Goal: Understand process/instructions: Learn how to perform a task or action

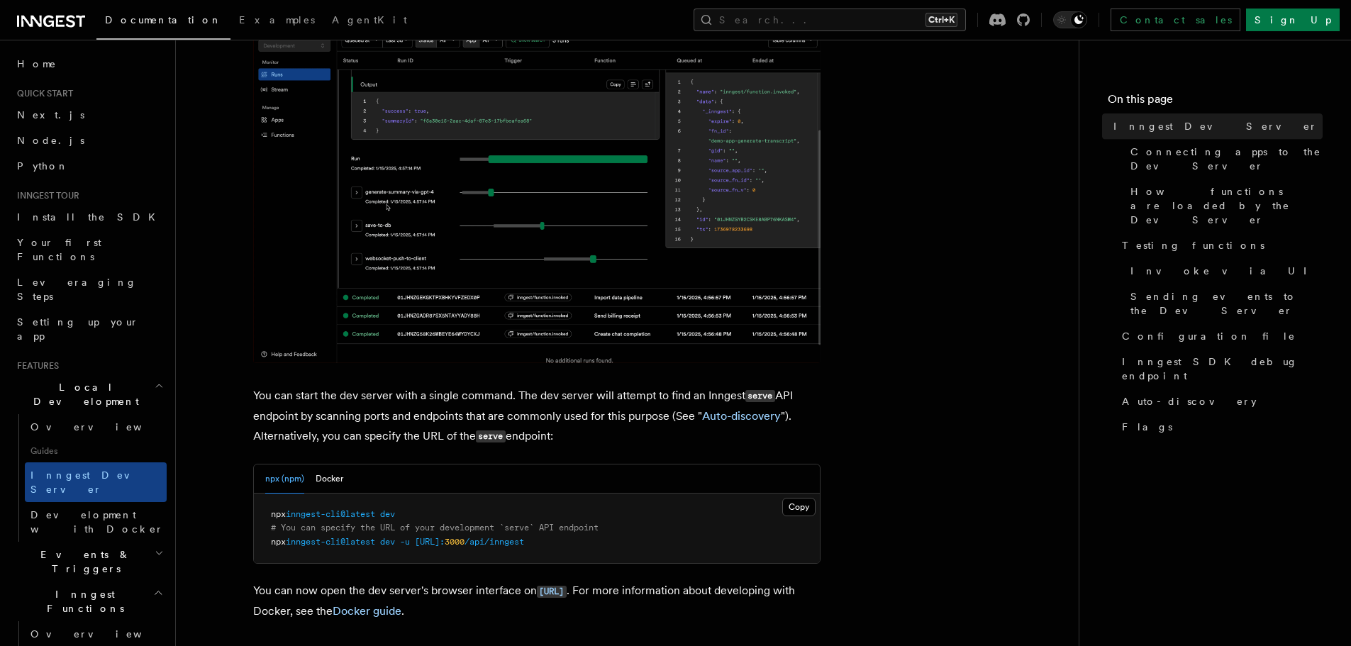
scroll to position [426, 0]
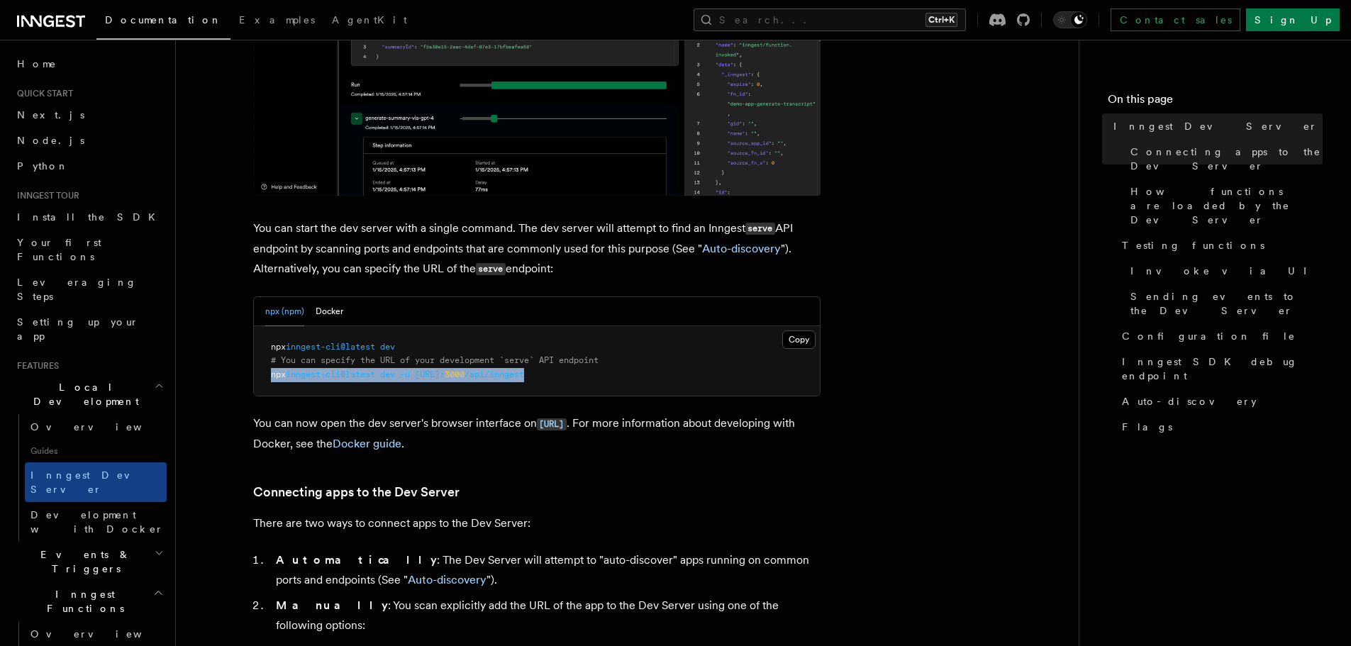
drag, startPoint x: 433, startPoint y: 370, endPoint x: 267, endPoint y: 375, distance: 166.0
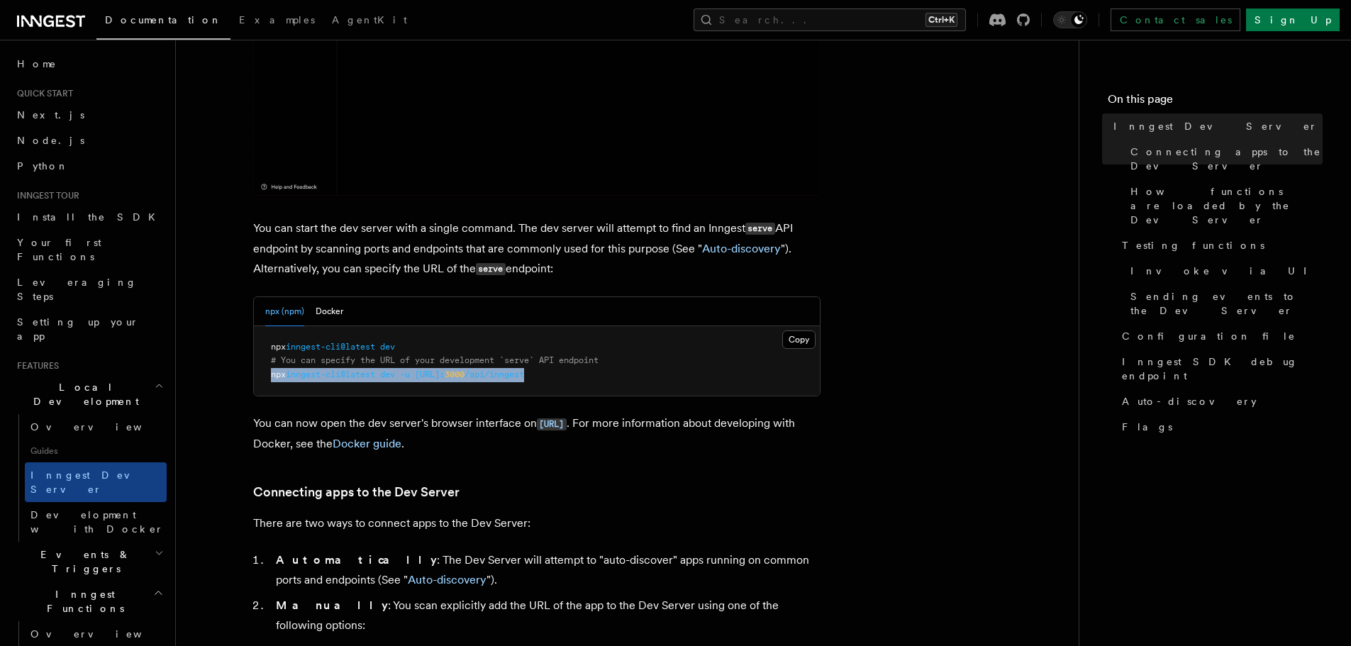
click at [267, 375] on pre "npx inngest-cli@latest dev # You can specify the URL of your development `serve…" at bounding box center [537, 361] width 566 height 70
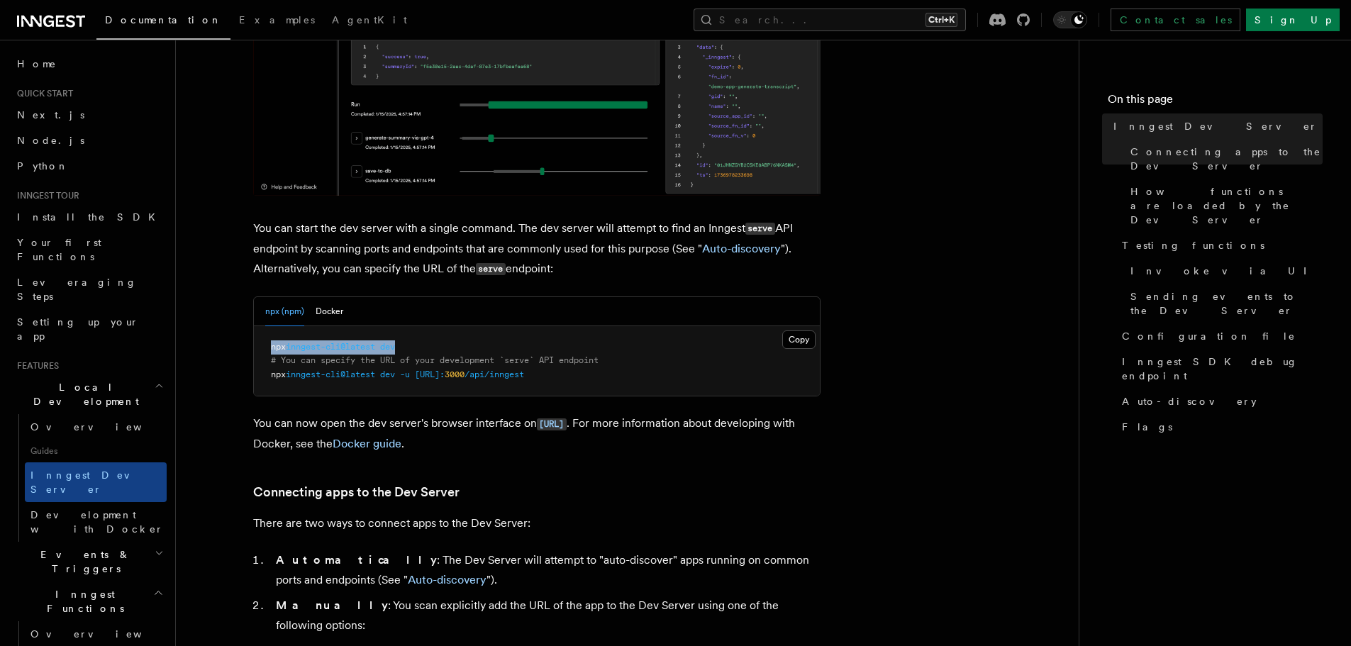
drag, startPoint x: 425, startPoint y: 344, endPoint x: 253, endPoint y: 343, distance: 171.6
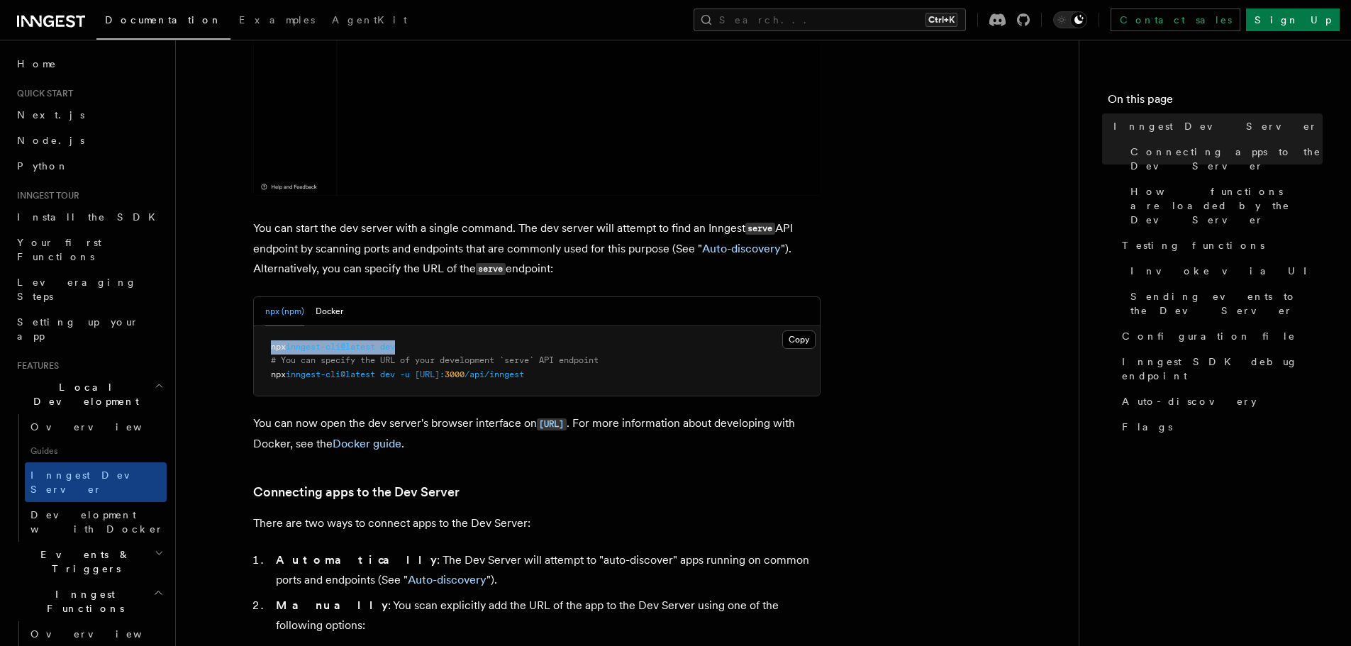
click at [254, 343] on pre "npx inngest-cli@latest dev # You can specify the URL of your development `serve…" at bounding box center [537, 361] width 566 height 70
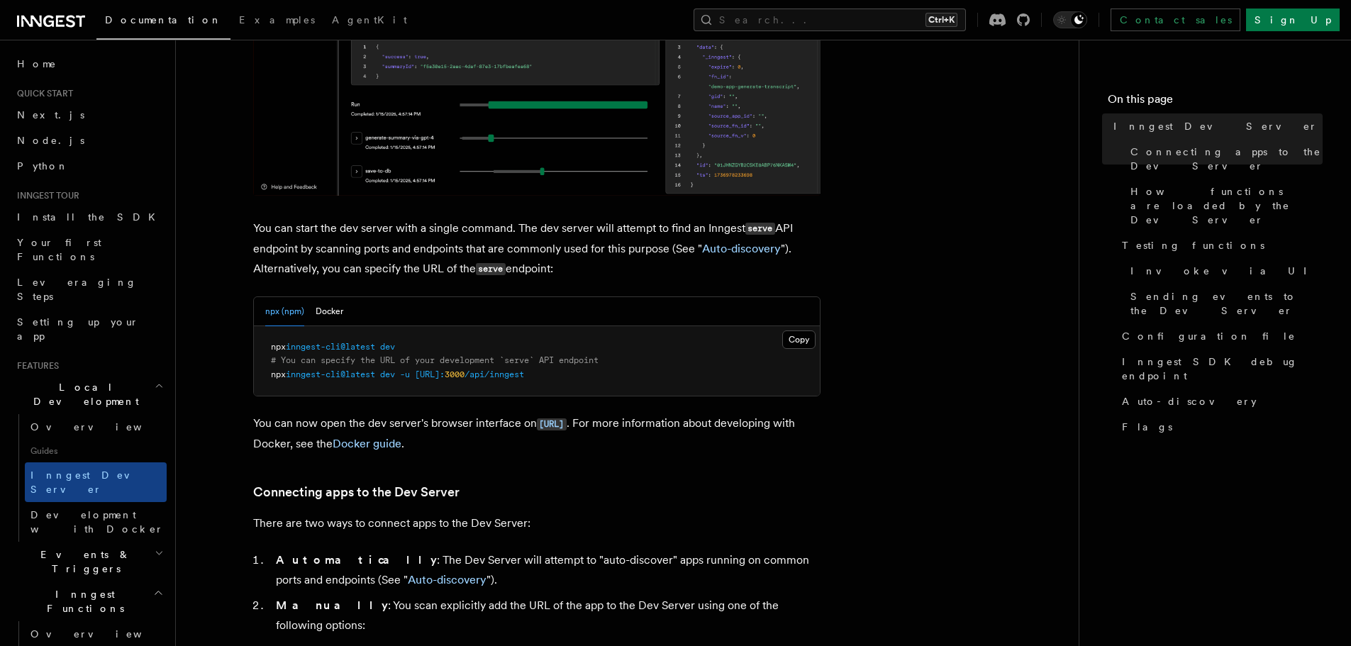
click at [467, 381] on pre "npx inngest-cli@latest dev # You can specify the URL of your development `serve…" at bounding box center [537, 361] width 566 height 70
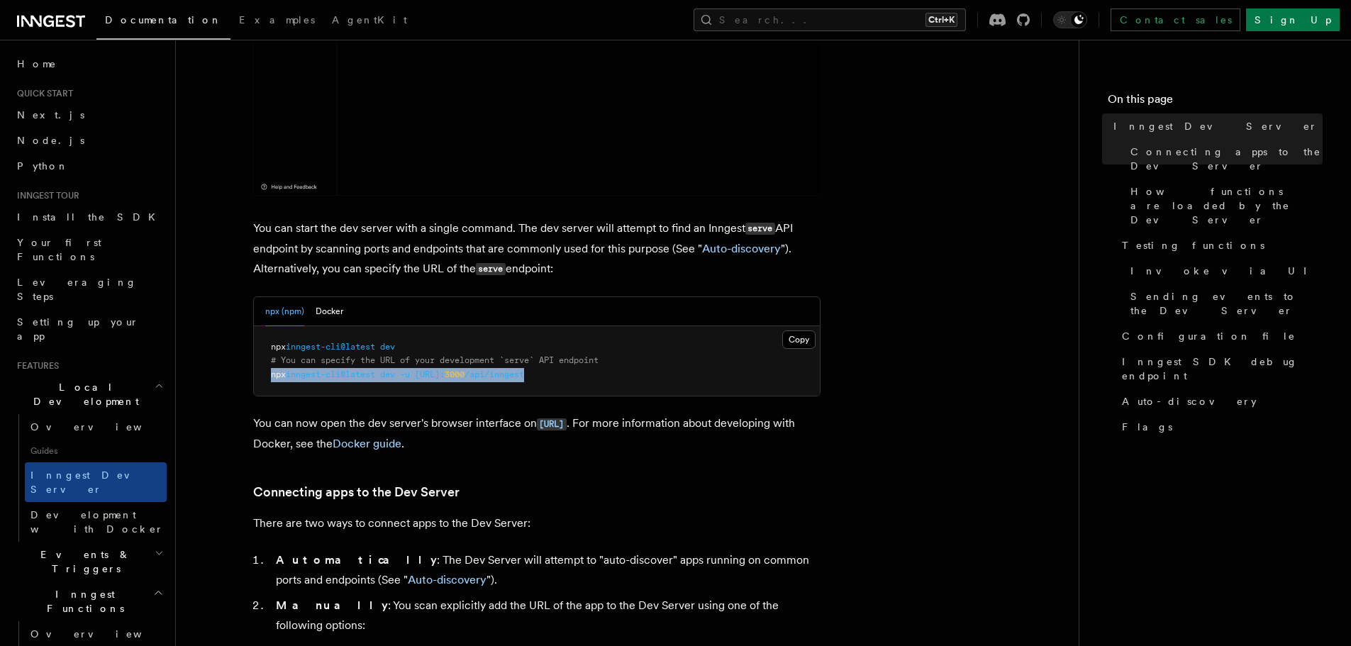
drag, startPoint x: 601, startPoint y: 373, endPoint x: 260, endPoint y: 374, distance: 341.1
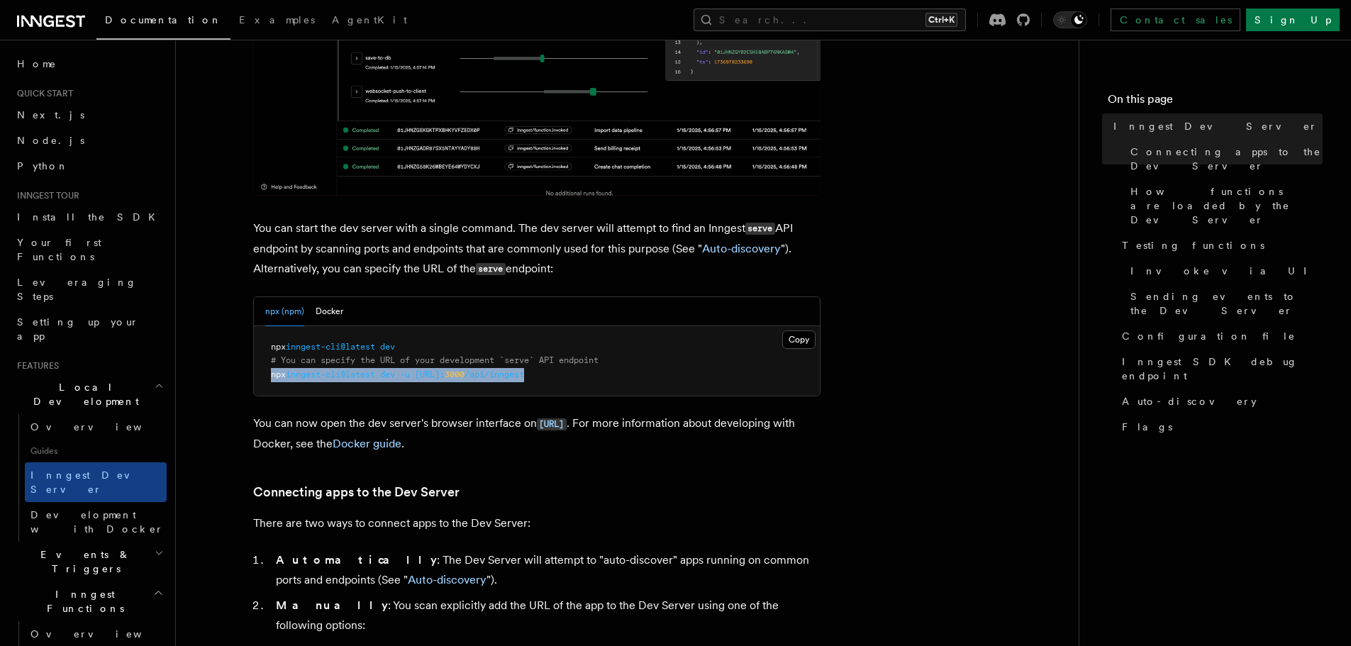
click at [260, 374] on pre "npx inngest-cli@latest dev # You can specify the URL of your development `serve…" at bounding box center [537, 361] width 566 height 70
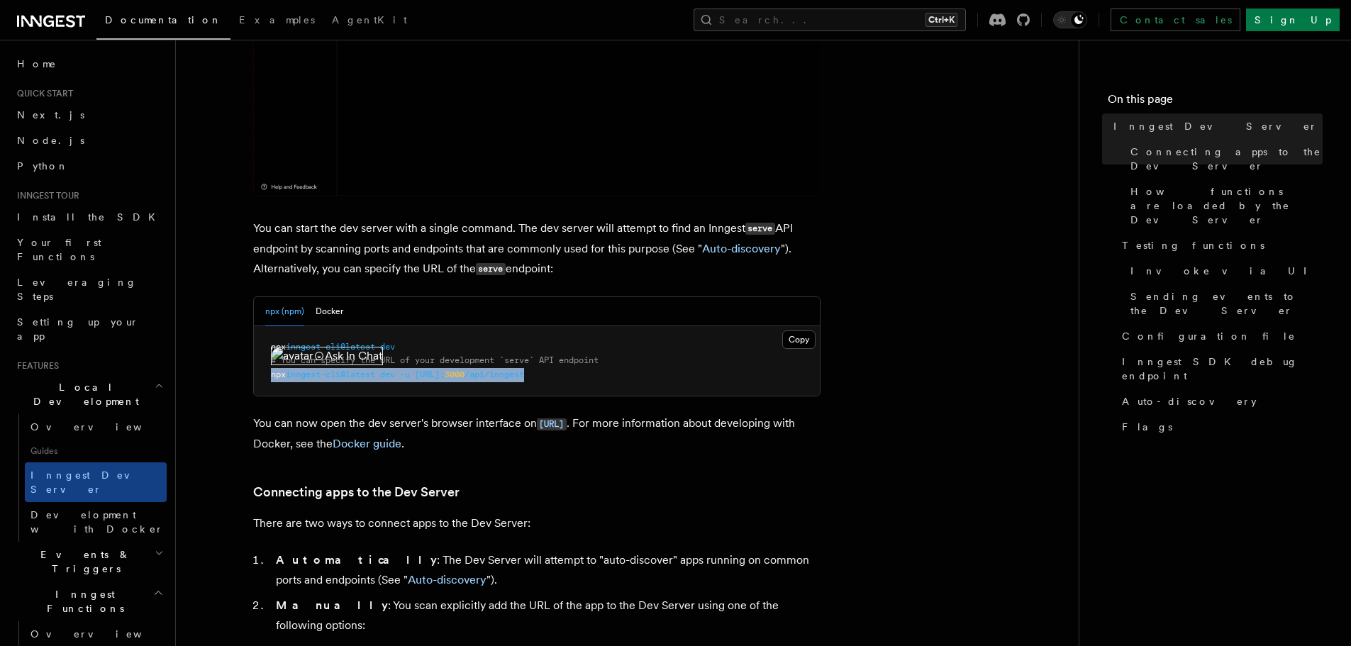
copy span "npx inngest-cli@latest dev -u [URL]: 3000 /api/inngest"
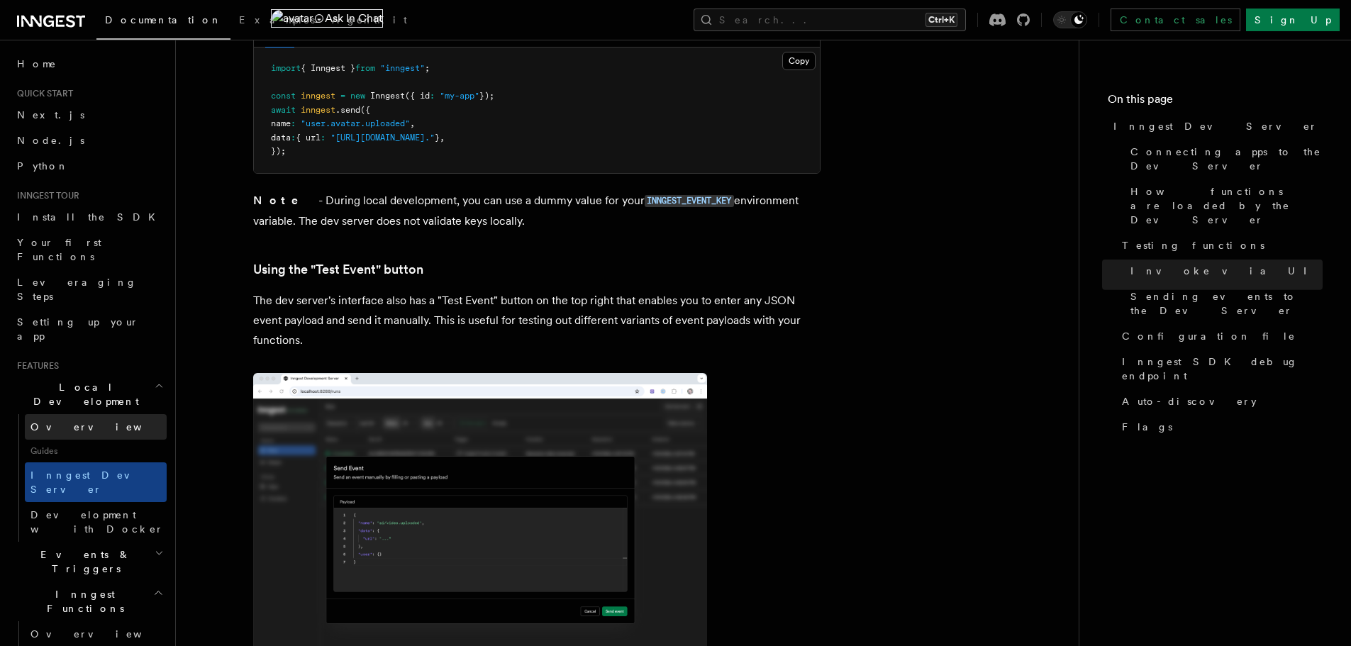
scroll to position [2269, 0]
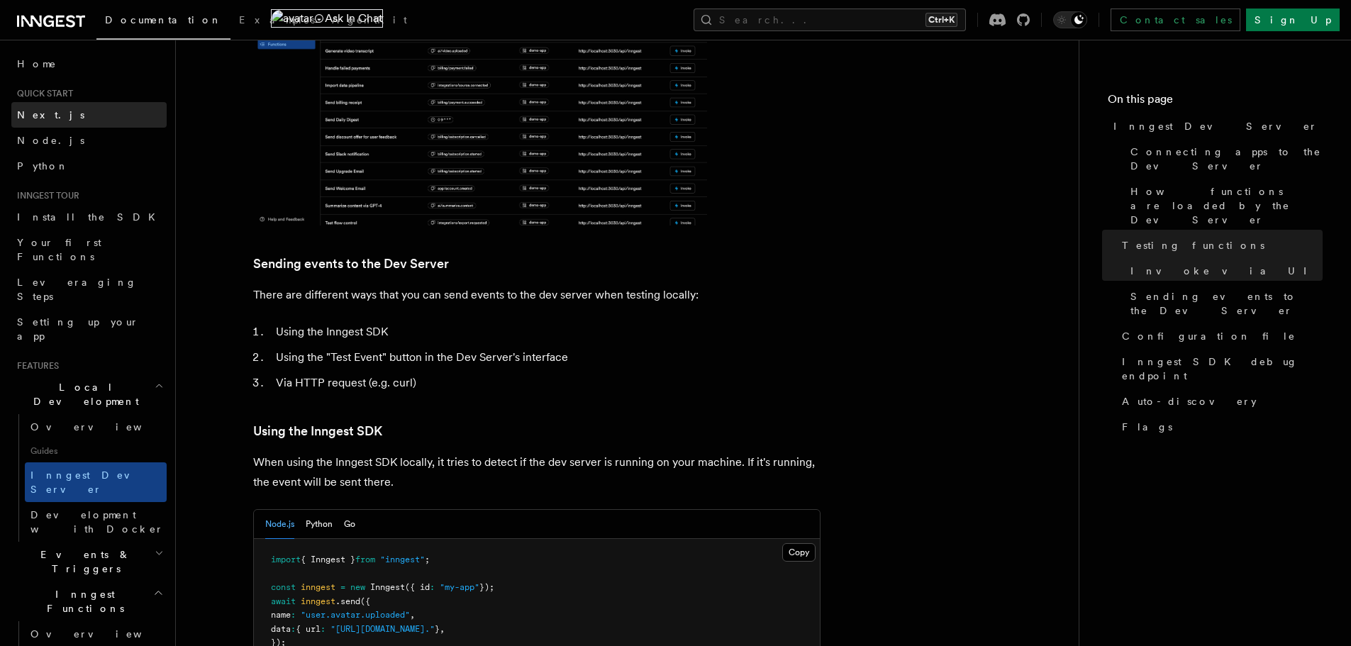
click at [82, 116] on link "Next.js" at bounding box center [88, 115] width 155 height 26
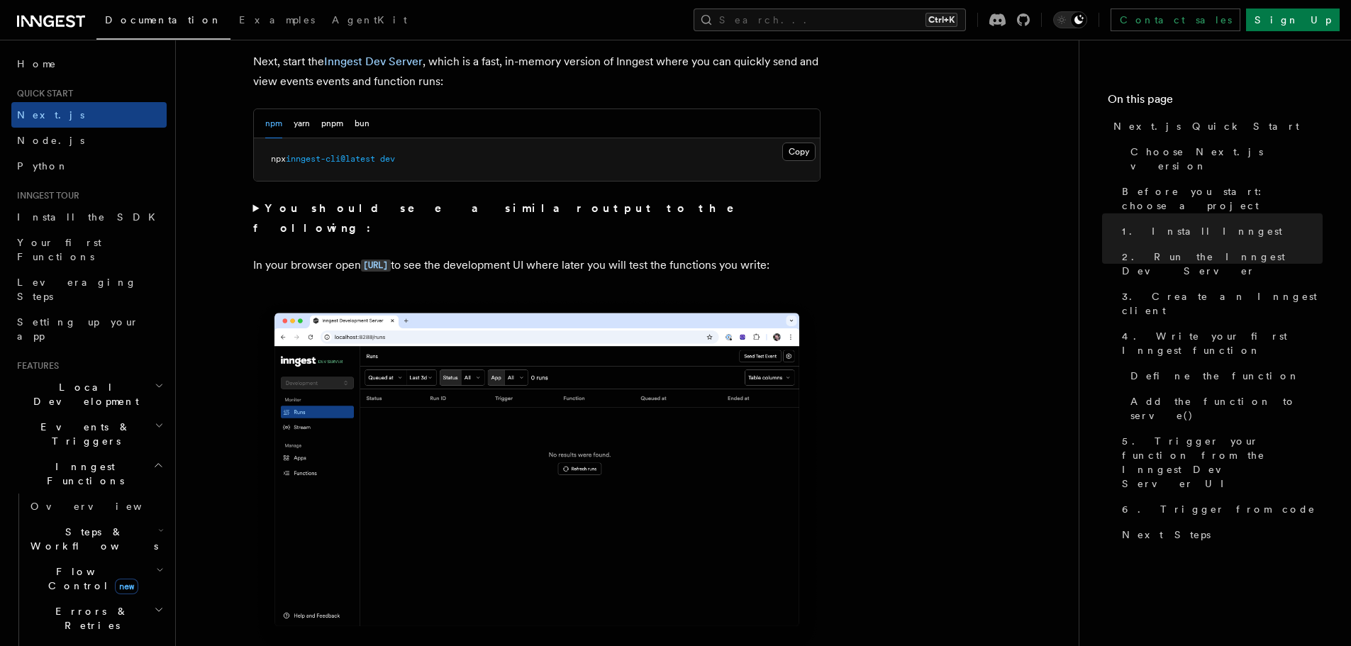
scroll to position [851, 0]
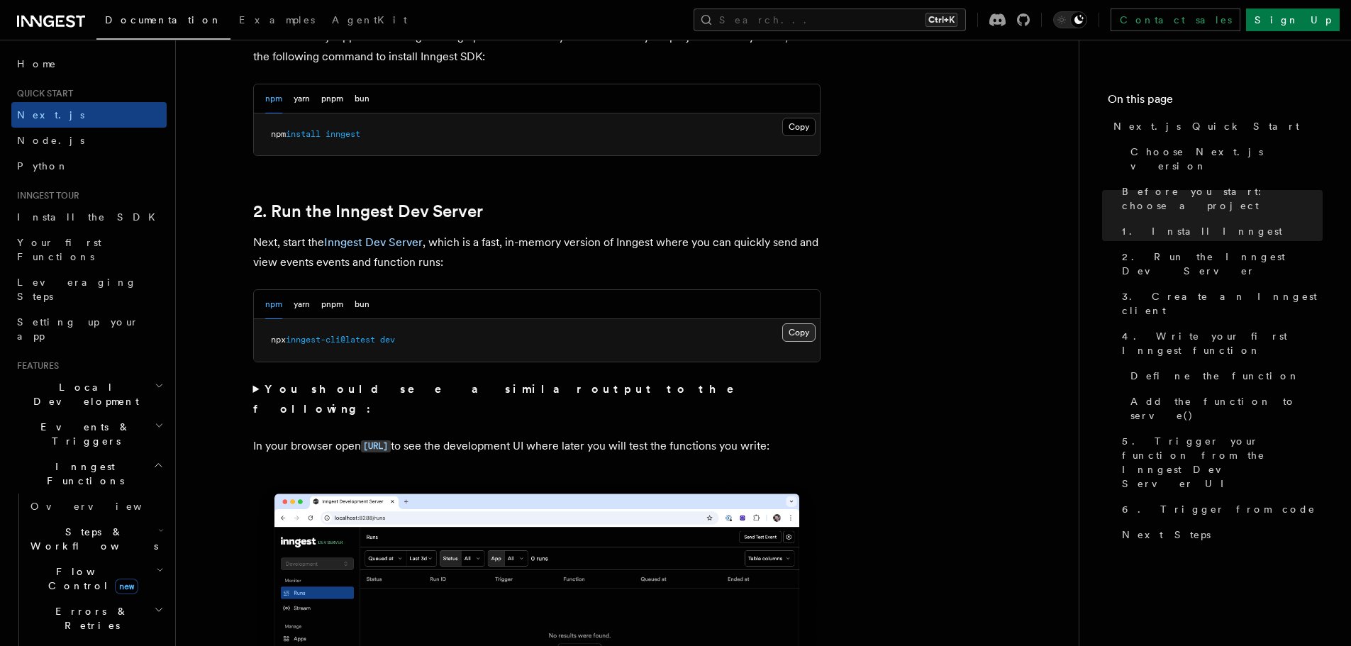
click at [809, 333] on button "Copy Copied" at bounding box center [798, 332] width 33 height 18
drag, startPoint x: 616, startPoint y: 225, endPoint x: 640, endPoint y: 205, distance: 31.2
click at [810, 328] on button "Copy Copied" at bounding box center [798, 332] width 33 height 18
click at [599, 217] on h2 "2. Run the Inngest Dev Server" at bounding box center [536, 211] width 567 height 20
